Goal: Subscribe to service/newsletter

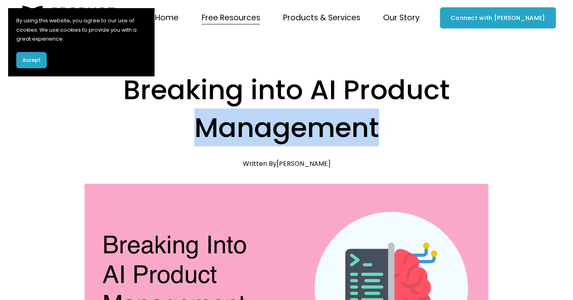
click at [24, 55] on button "Accept" at bounding box center [31, 60] width 31 height 16
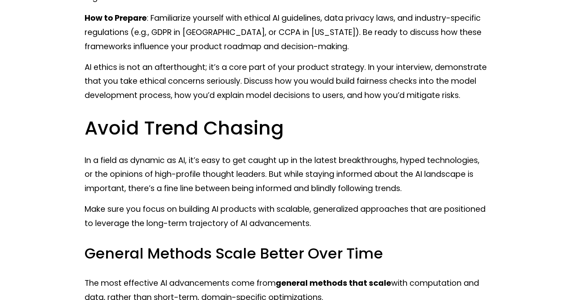
scroll to position [8242, 0]
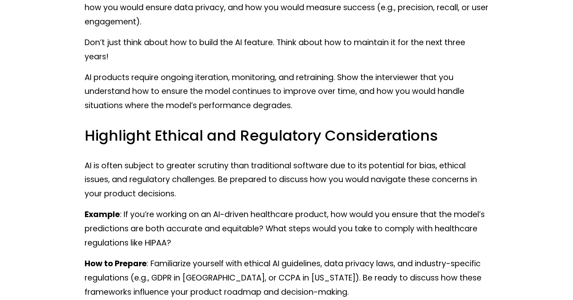
click at [312, 29] on p "Example : You might be asked, “How would you build a recommendation system for …" at bounding box center [287, 0] width 404 height 57
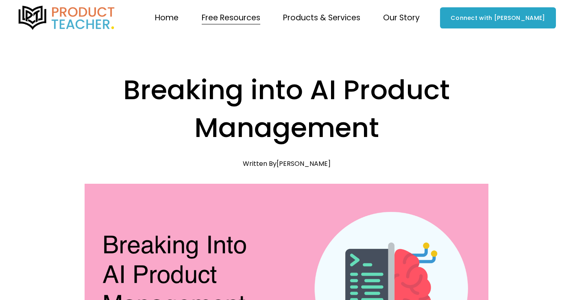
click at [354, 16] on span "Products & Services" at bounding box center [321, 18] width 77 height 14
click at [320, 20] on span "Products & Services" at bounding box center [321, 18] width 77 height 14
click at [0, 0] on span "Coaching" at bounding box center [0, 0] width 0 height 0
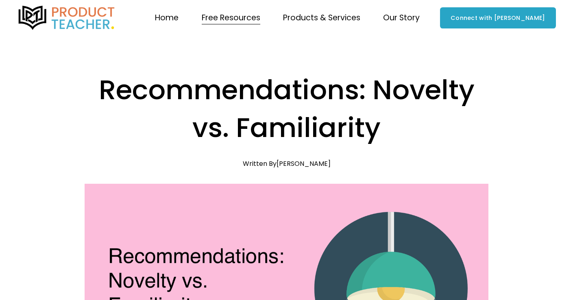
click at [179, 18] on link "Home" at bounding box center [167, 18] width 24 height 16
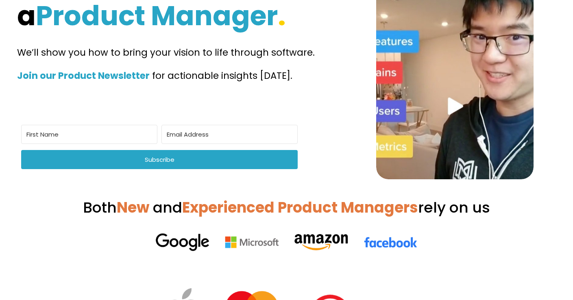
scroll to position [110, 0]
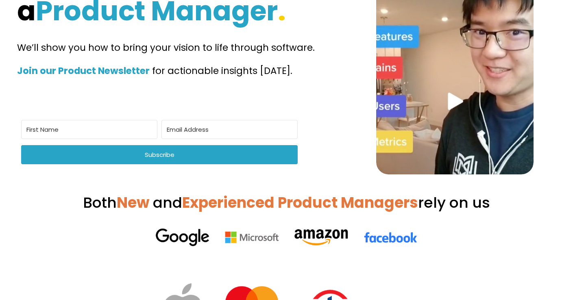
click at [104, 139] on input "First Name" at bounding box center [89, 129] width 136 height 19
type input "Edgar"
type input "edgar86m@gmail.com"
click at [21, 145] on button "Subscribe" at bounding box center [159, 154] width 277 height 19
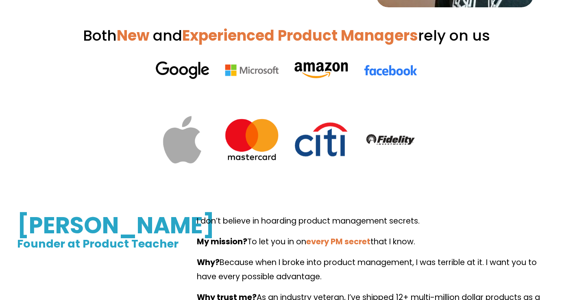
scroll to position [412, 0]
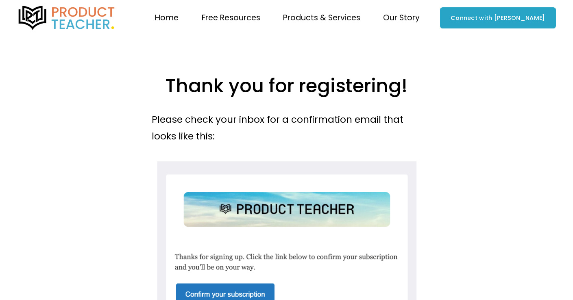
scroll to position [107, 0]
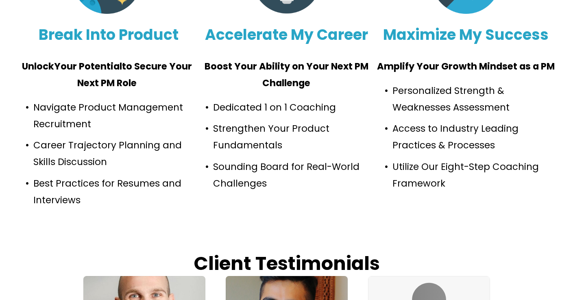
scroll to position [732, 0]
